Goal: Check status: Check status

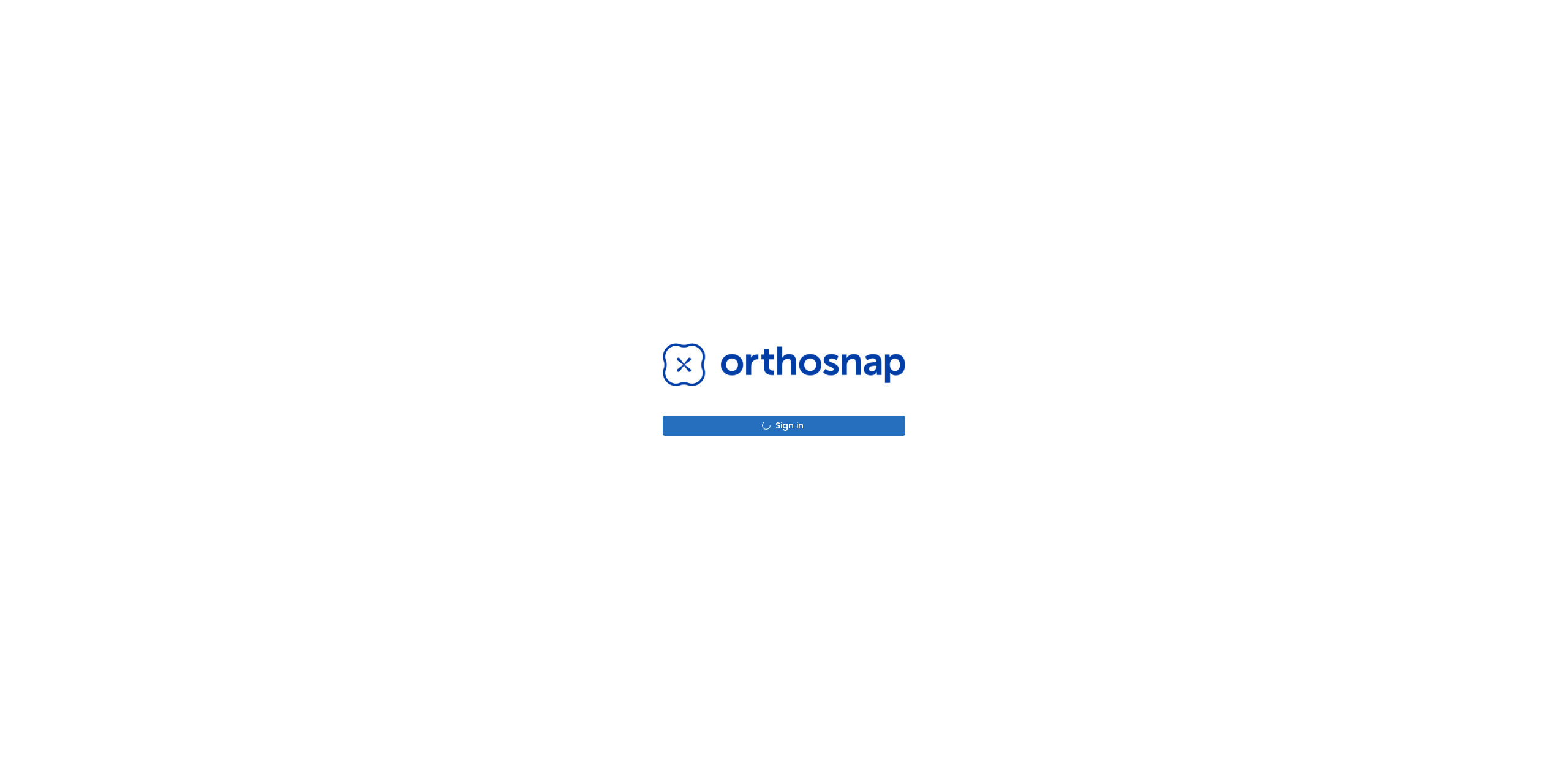
click at [941, 281] on div "Sign in" at bounding box center [784, 390] width 1568 height 779
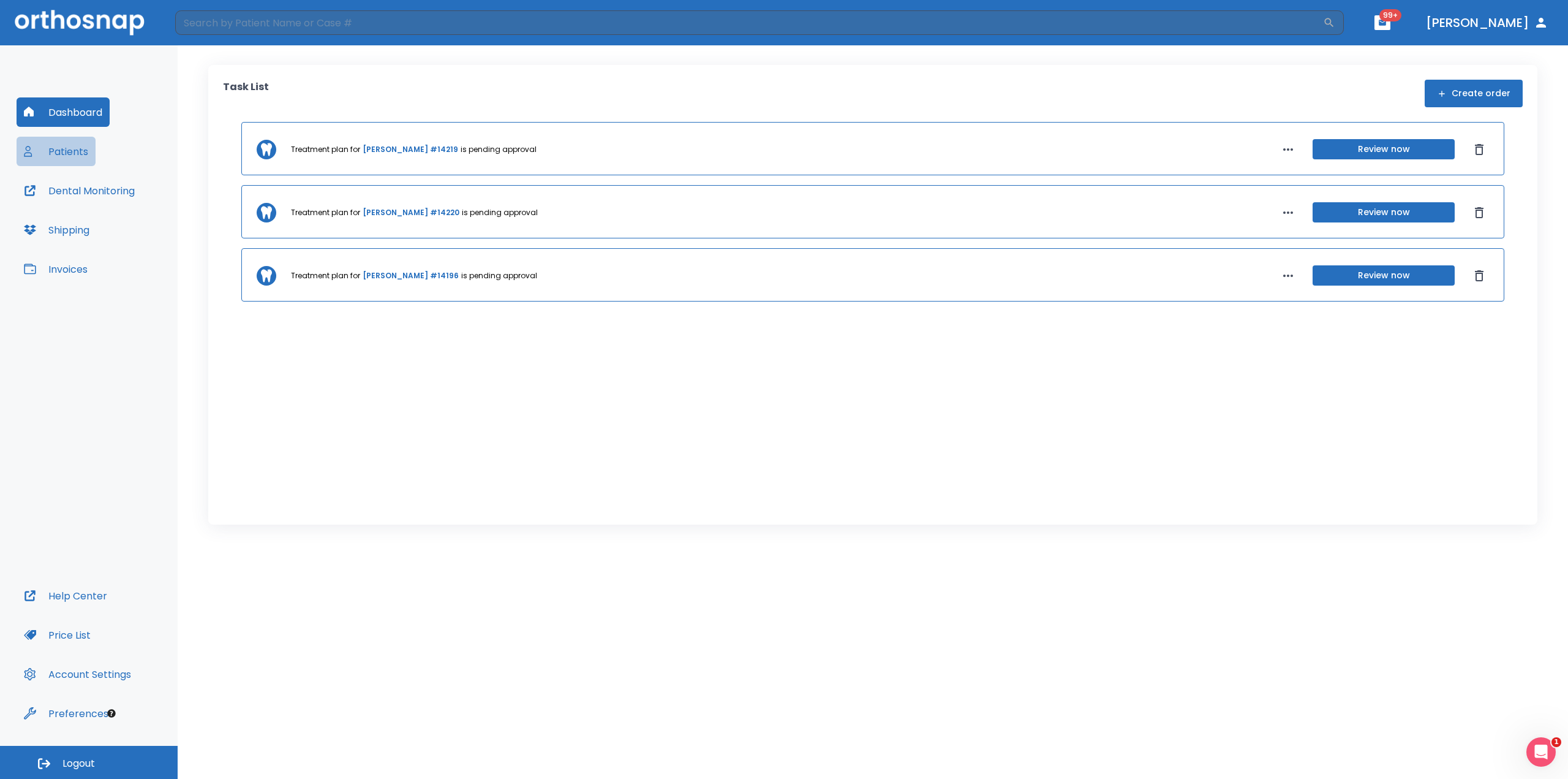
click at [51, 153] on button "Patients" at bounding box center [56, 151] width 79 height 30
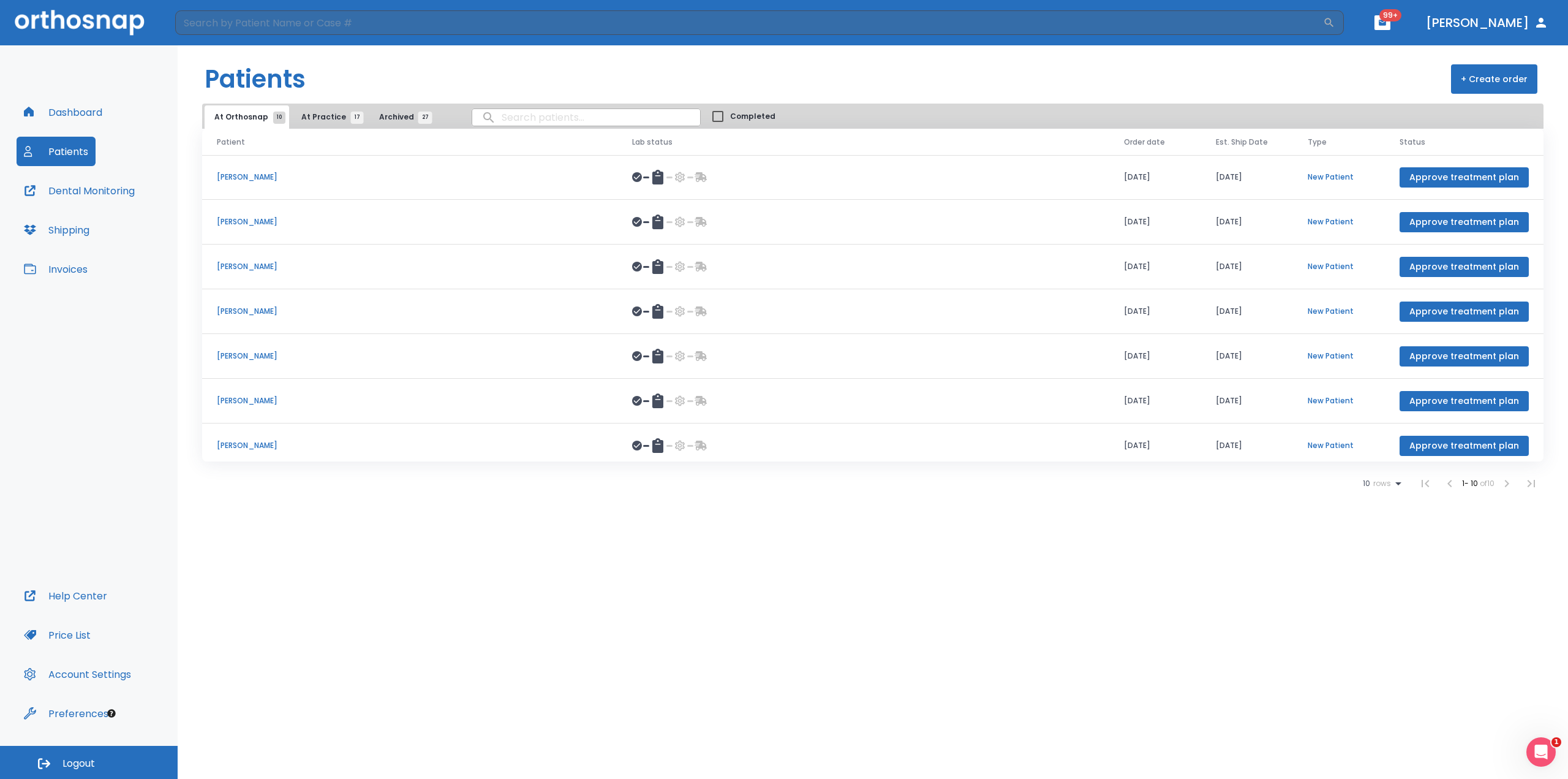
click at [246, 306] on p "[PERSON_NAME]" at bounding box center [410, 311] width 386 height 11
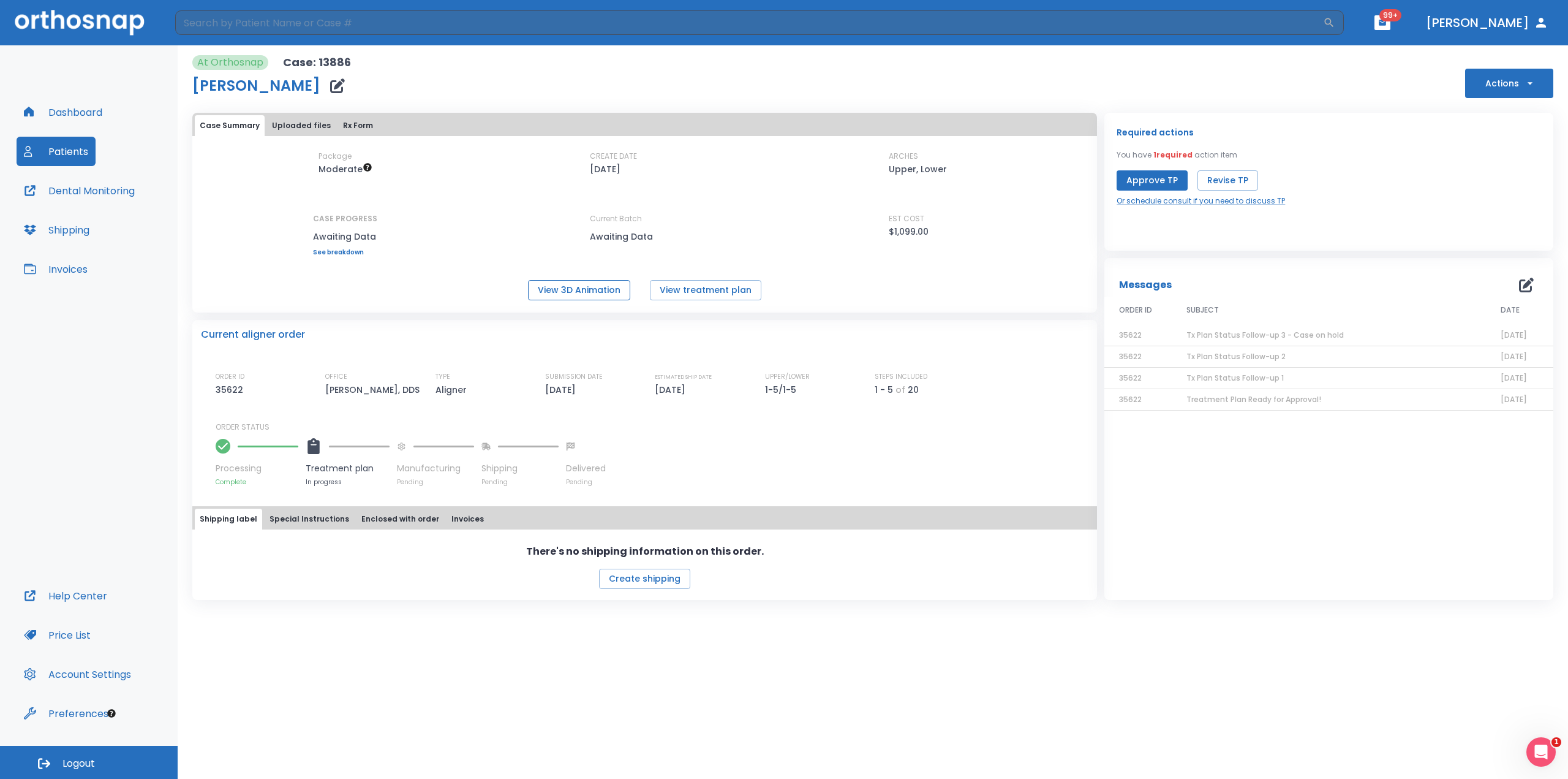
click at [586, 293] on button "View 3D Animation" at bounding box center [579, 290] width 103 height 20
click at [1204, 377] on span "Tx Plan Status Follow-up 1" at bounding box center [1235, 377] width 98 height 11
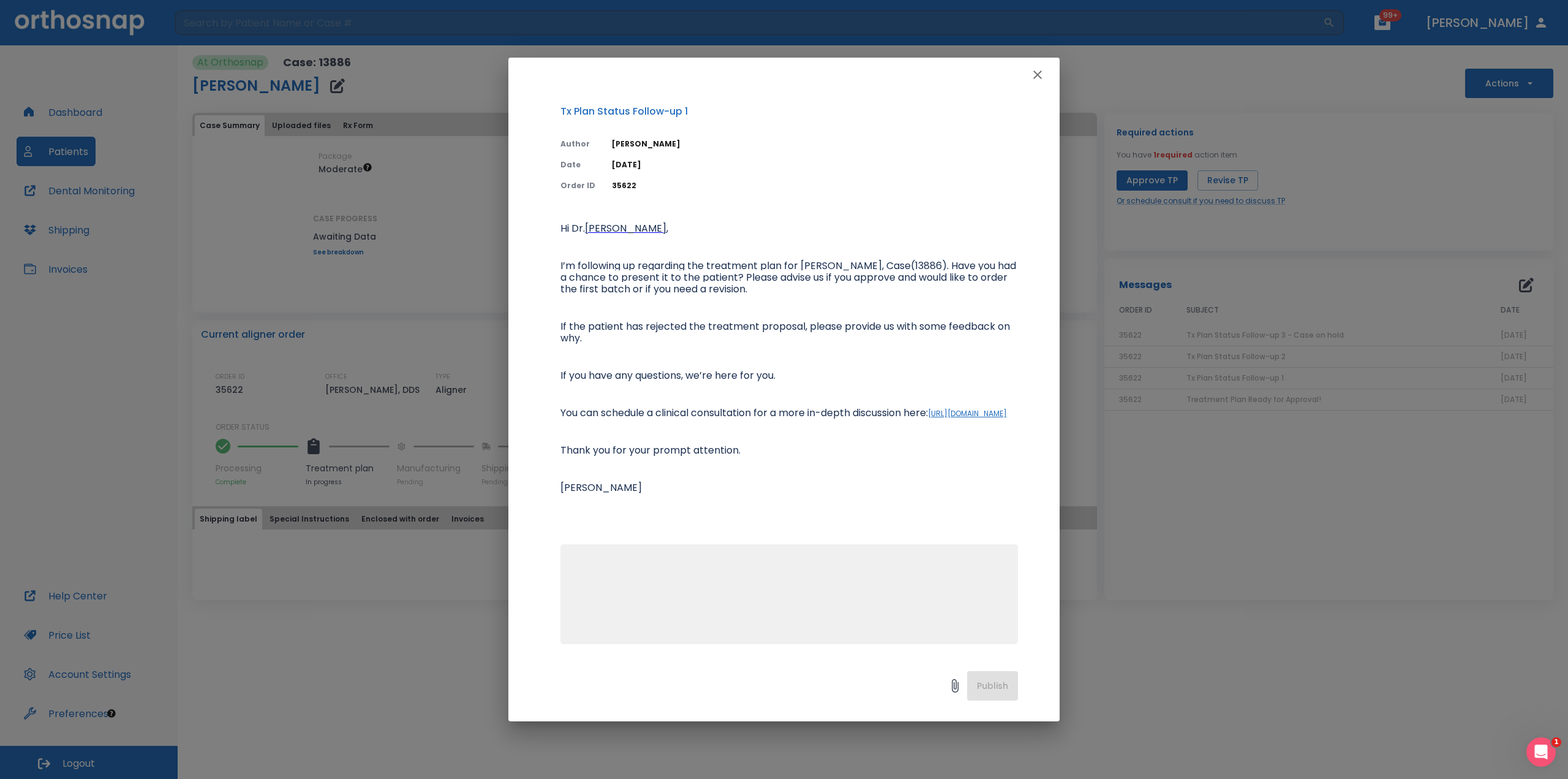
click at [1123, 485] on div "Tx Plan Status Follow-up 1 Author [PERSON_NAME] Date [DATE] Order ID 35622 Hi […" at bounding box center [784, 390] width 1568 height 779
click at [1045, 77] on button "button" at bounding box center [1038, 75] width 25 height 25
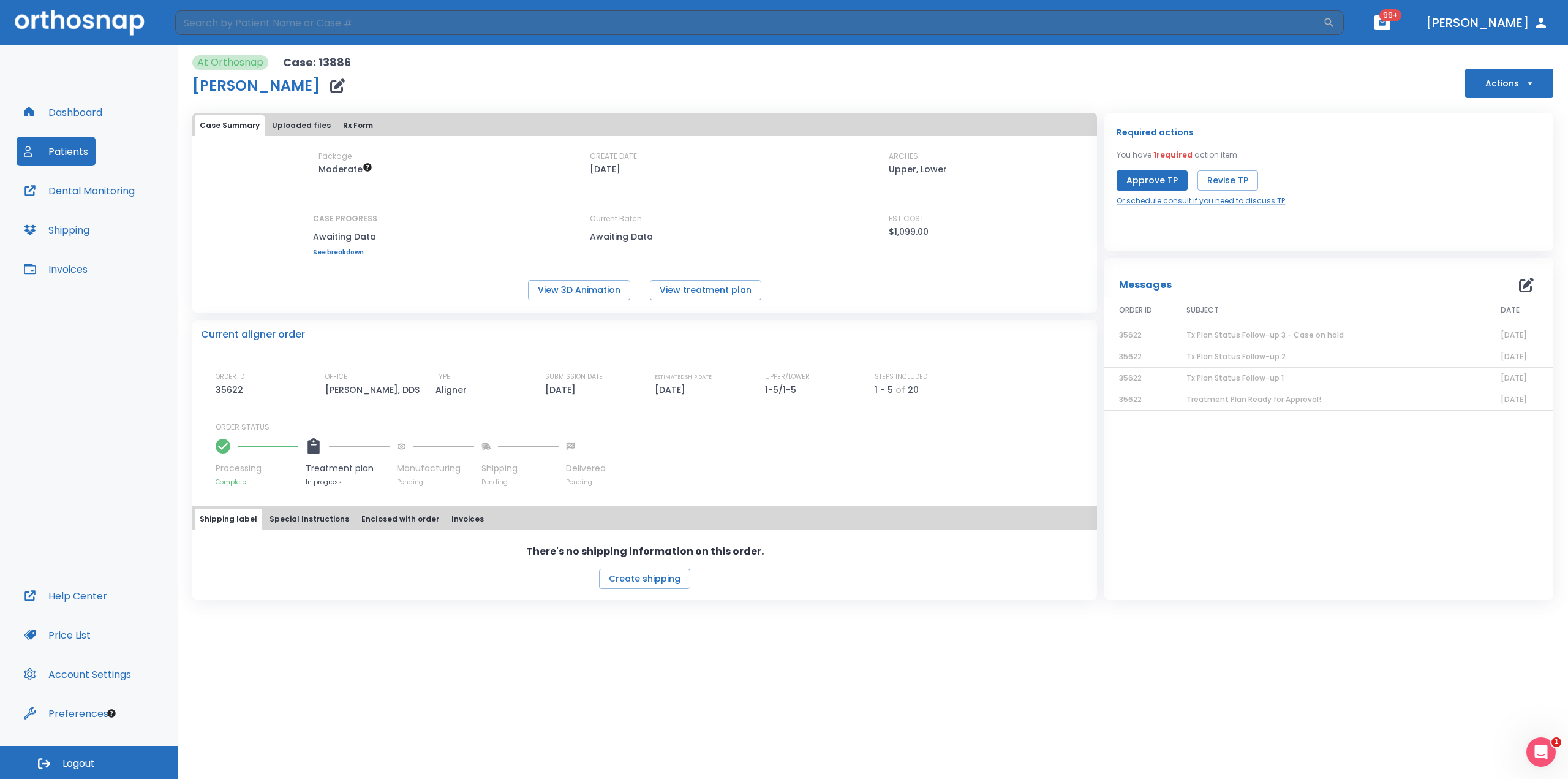
click at [1213, 401] on span "Treatment Plan Ready for Approval!" at bounding box center [1253, 399] width 135 height 11
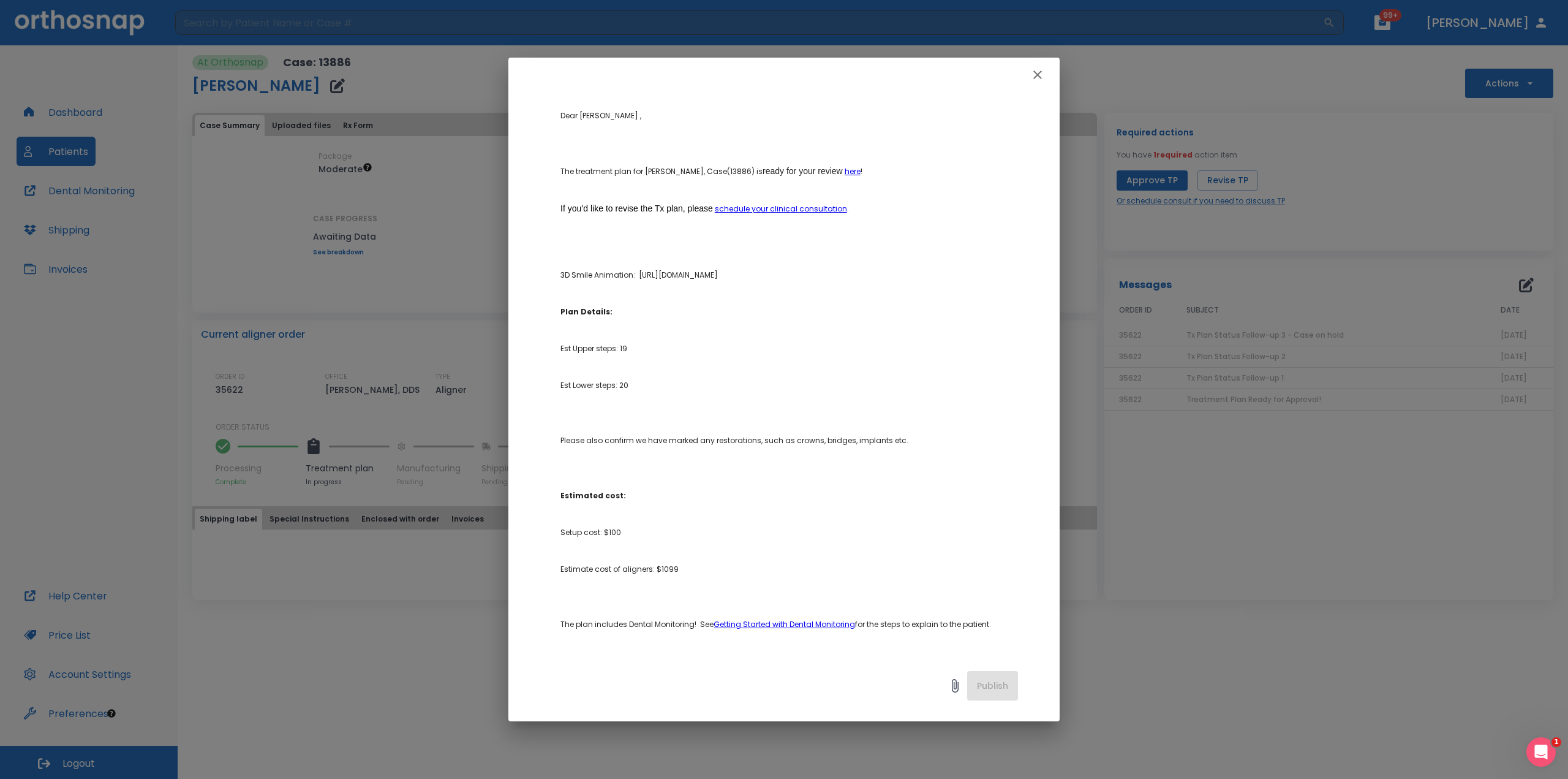
scroll to position [111, 0]
click at [445, 209] on div "Treatment Plan Ready for Approval! Author [PERSON_NAME] Date [DATE] Order ID 35…" at bounding box center [784, 390] width 1568 height 779
click at [1037, 70] on icon "button" at bounding box center [1037, 74] width 14 height 14
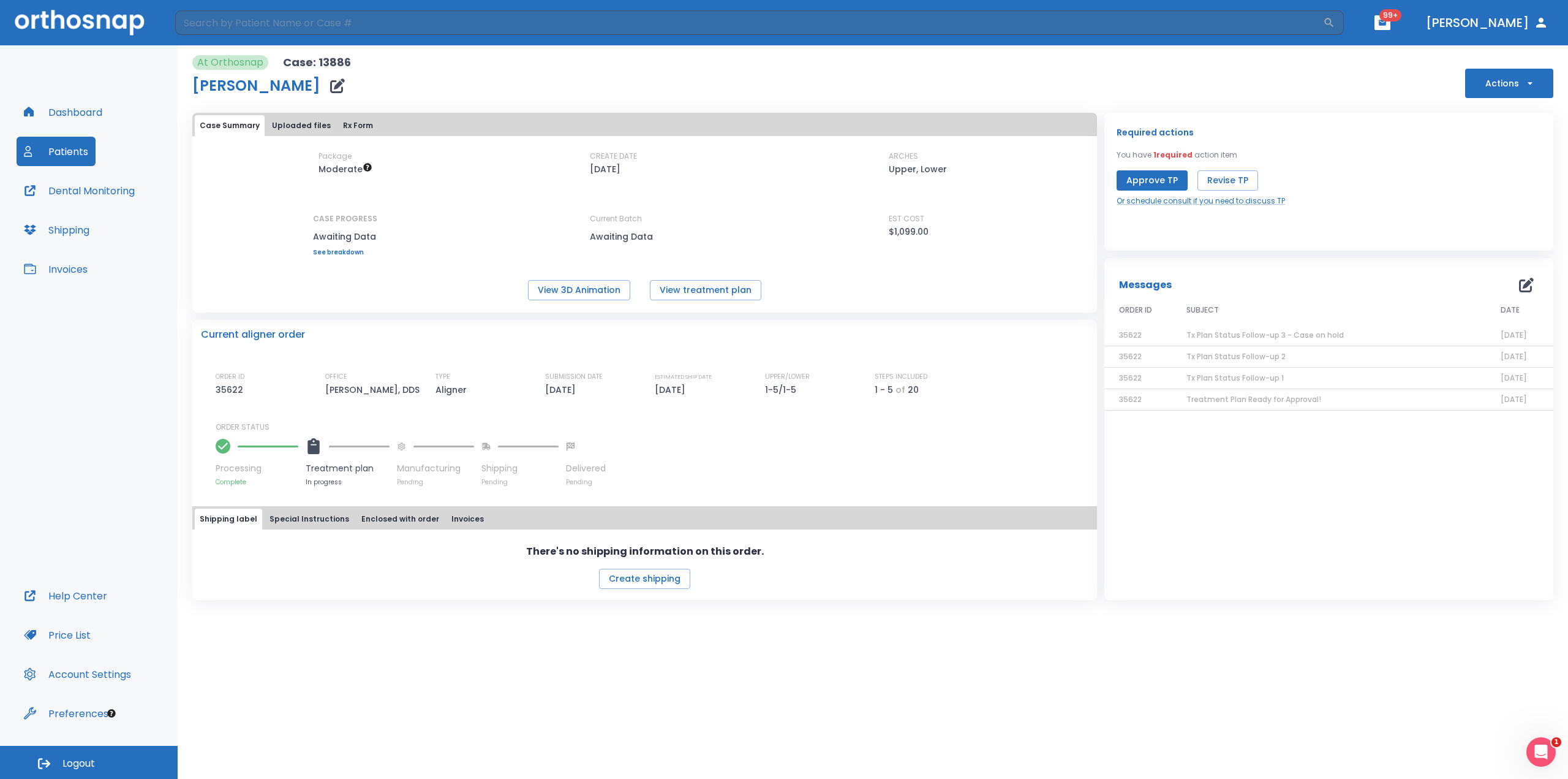
click at [1209, 377] on span "Tx Plan Status Follow-up 1" at bounding box center [1235, 377] width 98 height 11
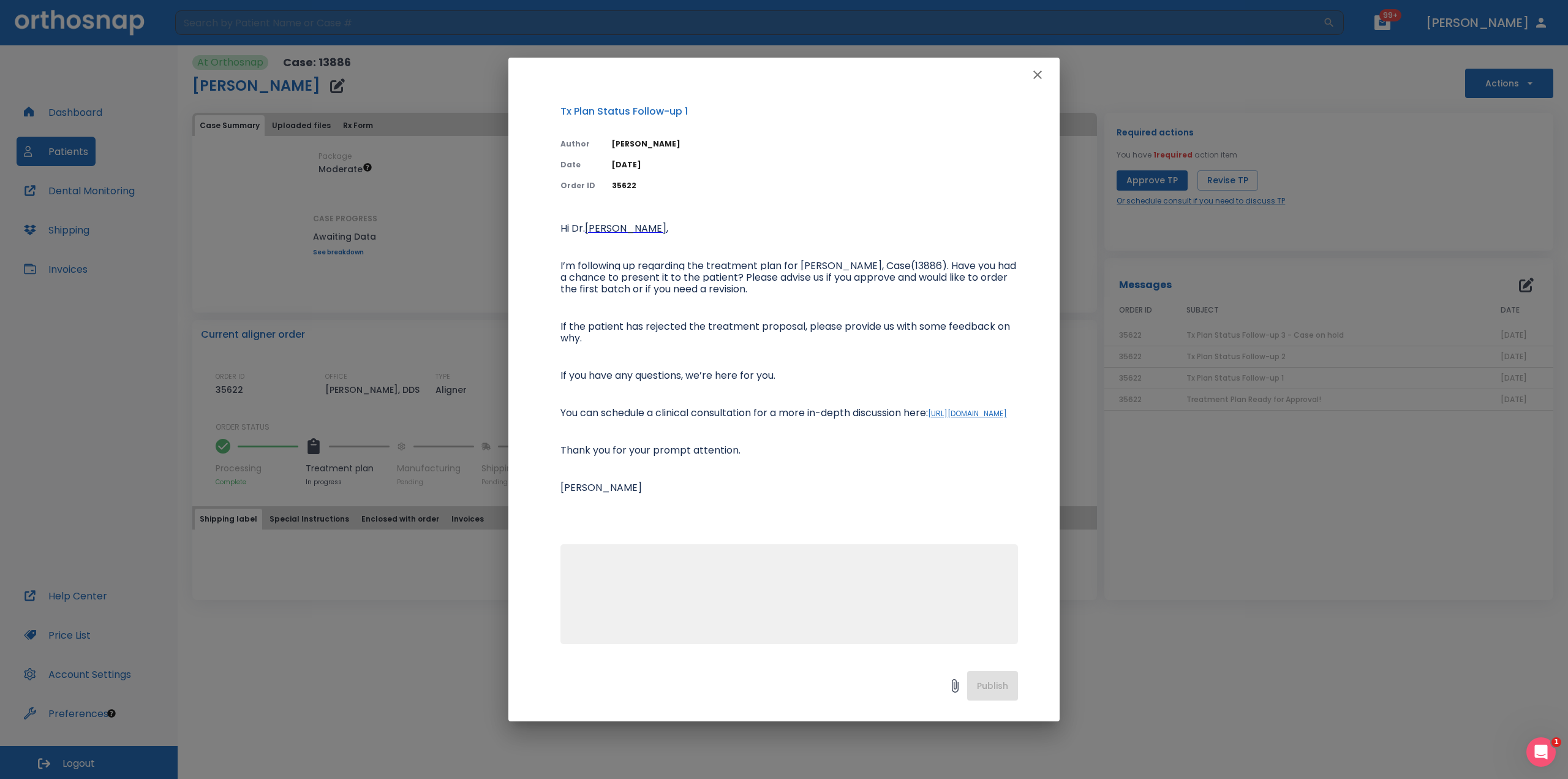
drag, startPoint x: 1034, startPoint y: 73, endPoint x: 1044, endPoint y: 79, distance: 11.7
click at [1034, 73] on icon "button" at bounding box center [1037, 74] width 14 height 14
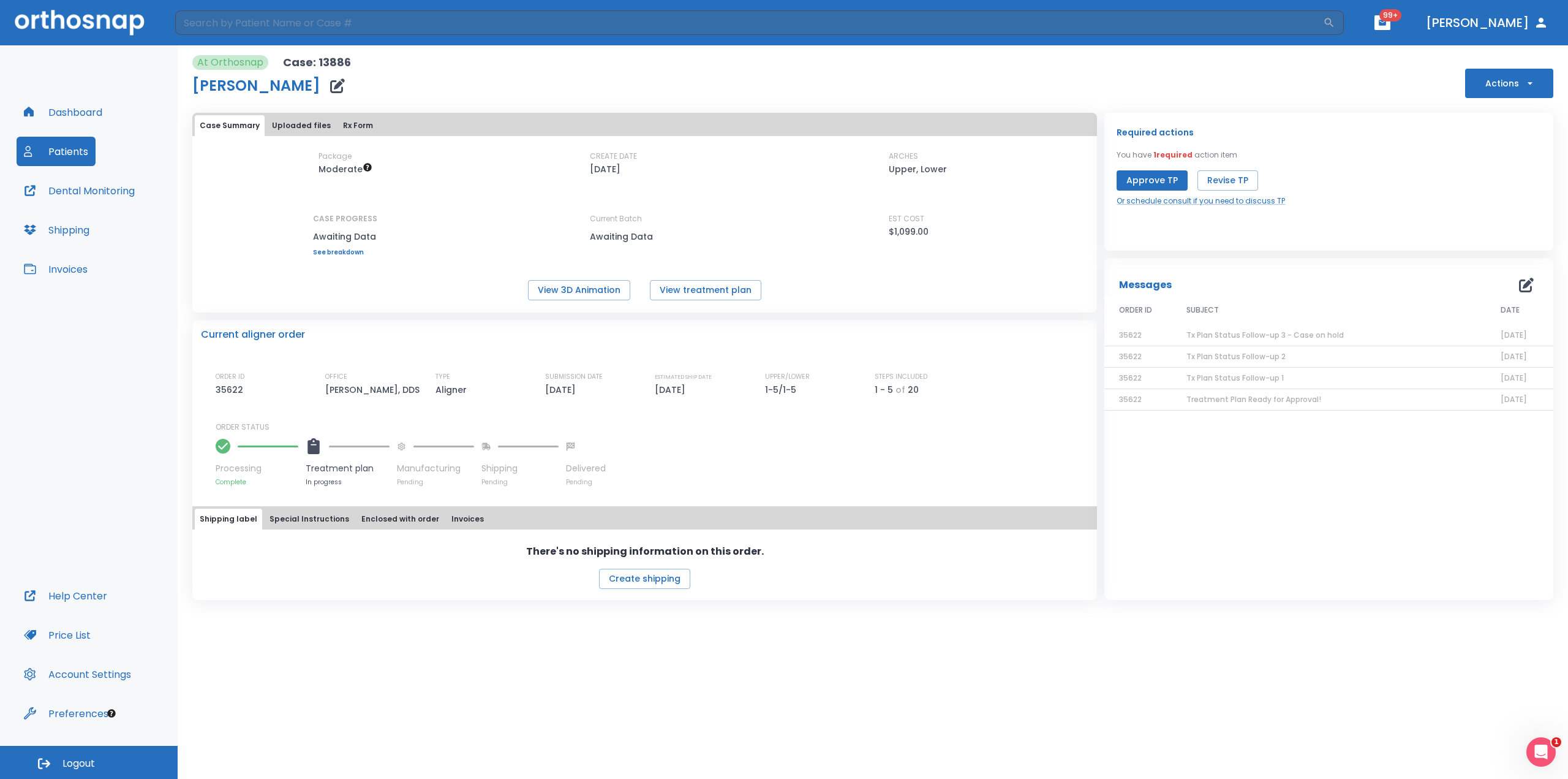
click at [1271, 400] on span "Treatment Plan Ready for Approval!" at bounding box center [1253, 399] width 135 height 11
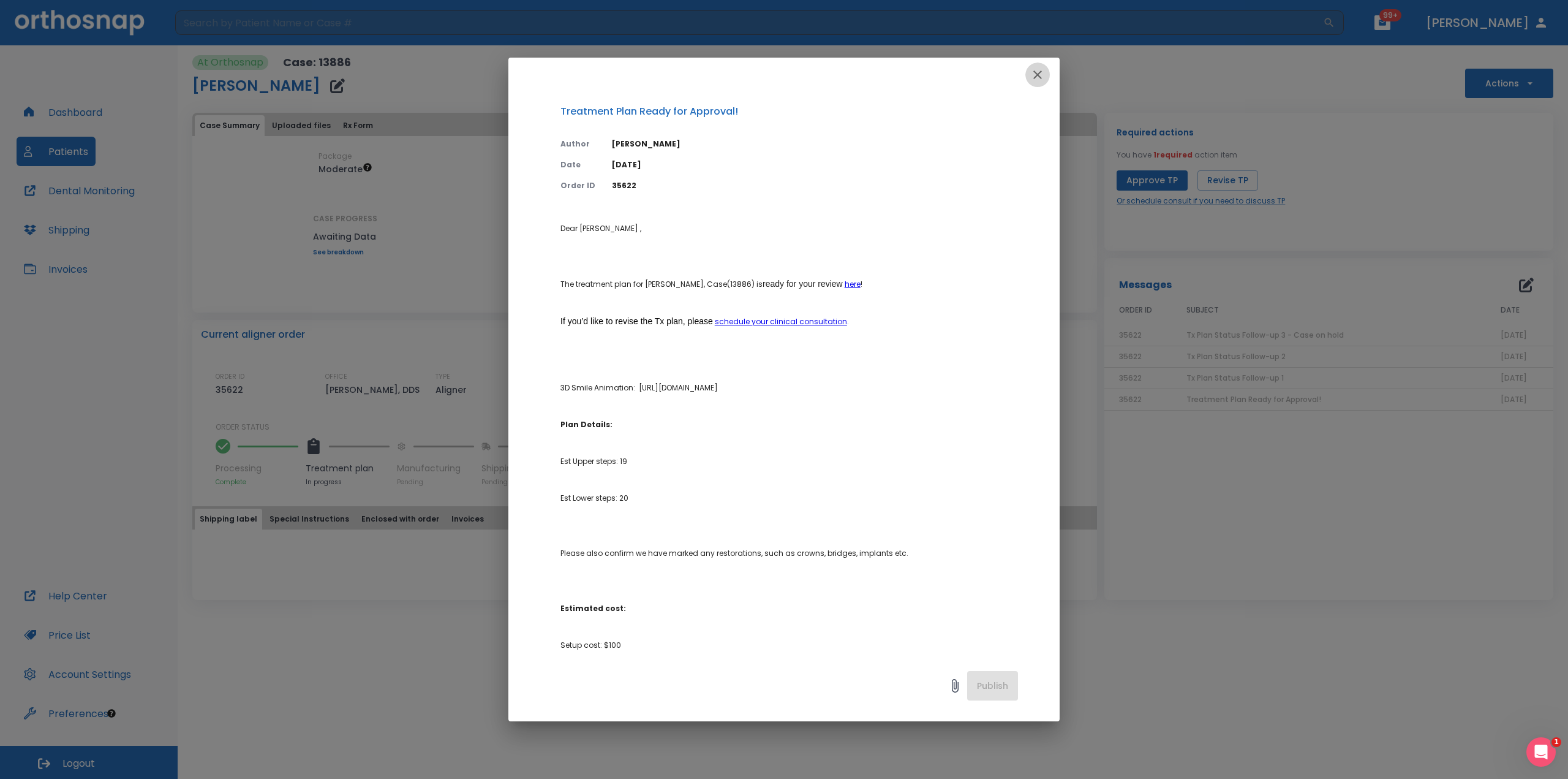
click at [1040, 76] on icon "button" at bounding box center [1037, 74] width 14 height 14
